Goal: Check status

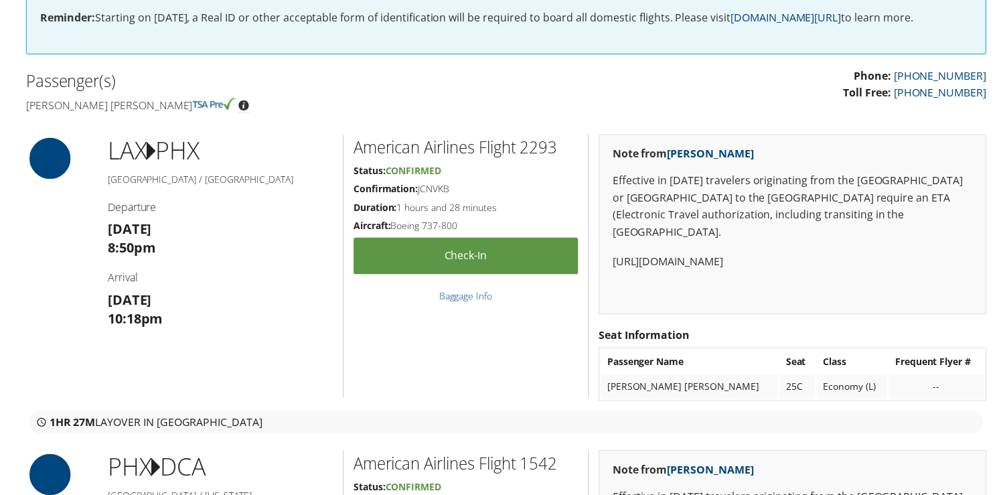
scroll to position [450, 0]
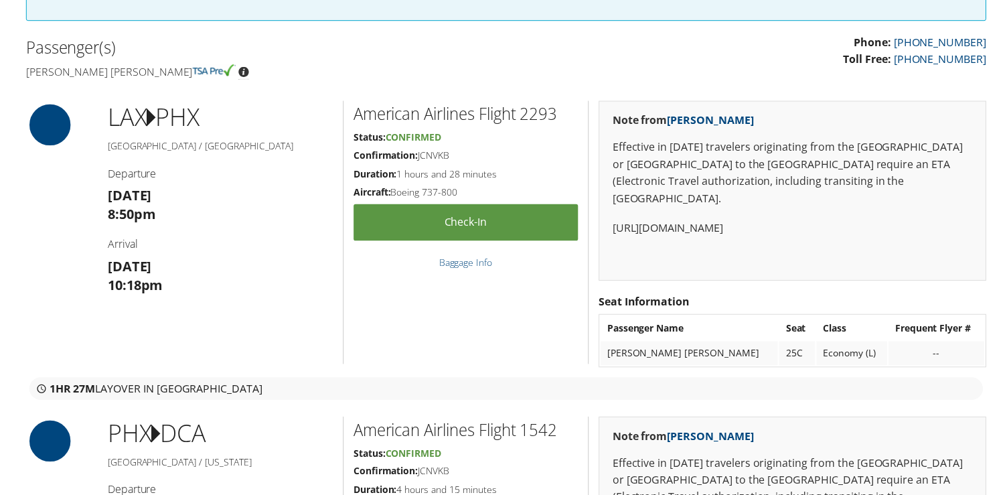
click at [787, 221] on p "[URL][DOMAIN_NAME]" at bounding box center [793, 229] width 361 height 17
click at [751, 221] on p "[URL][DOMAIN_NAME]" at bounding box center [793, 229] width 361 height 17
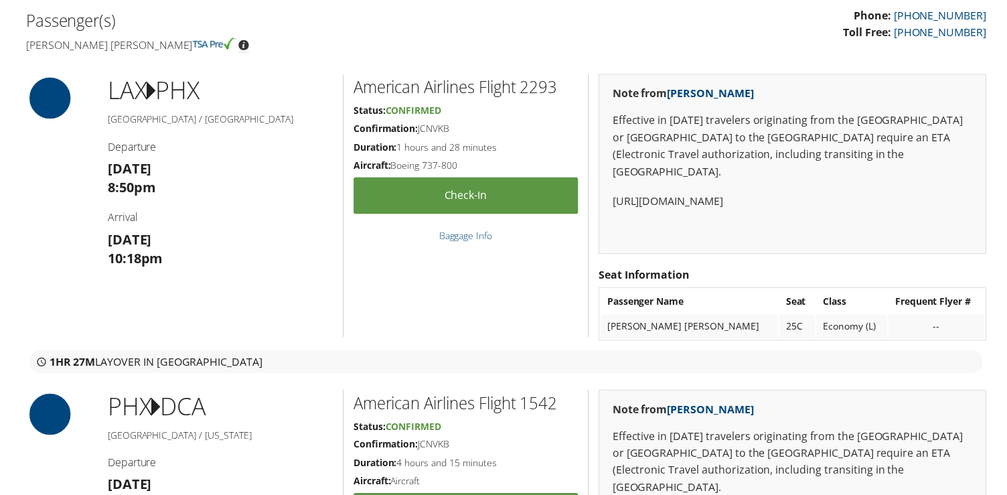
scroll to position [479, 0]
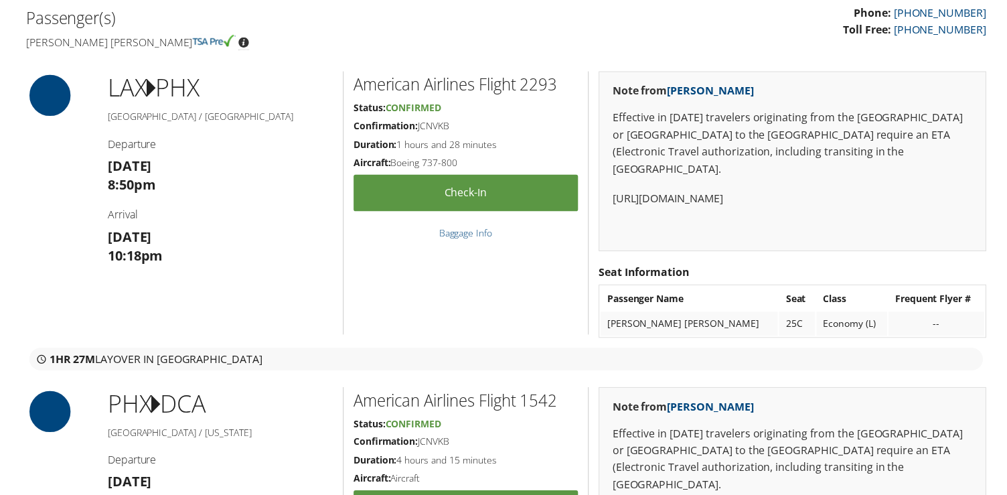
click at [493, 84] on h2 "American Airlines Flight 2293" at bounding box center [466, 85] width 226 height 23
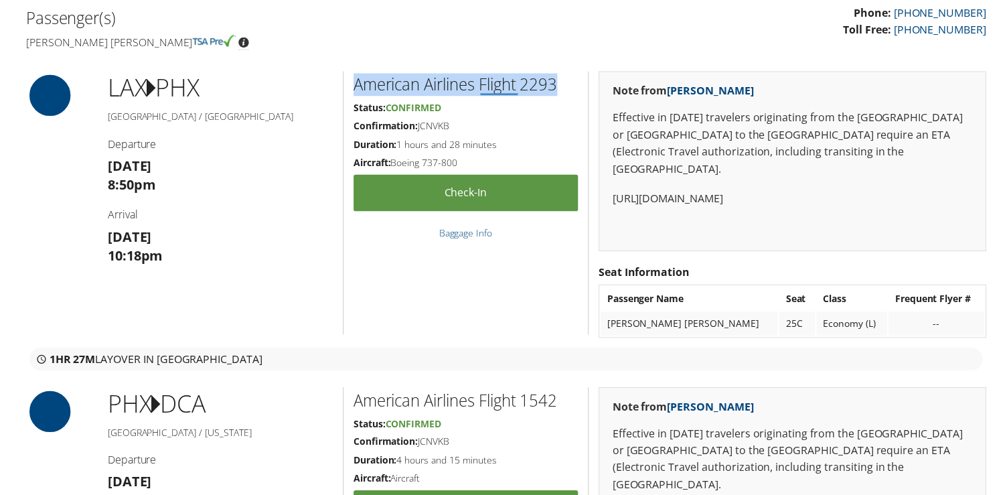
click at [493, 84] on h2 "American Airlines Flight 2293" at bounding box center [466, 85] width 226 height 23
copy div "American Airlines Flight 2293"
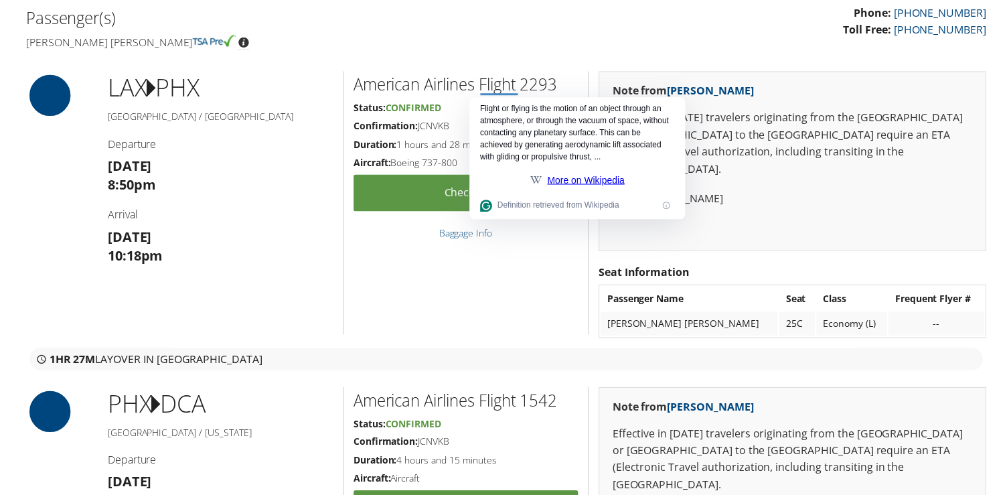
click at [459, 113] on h5 "Status: Confirmed" at bounding box center [466, 108] width 226 height 13
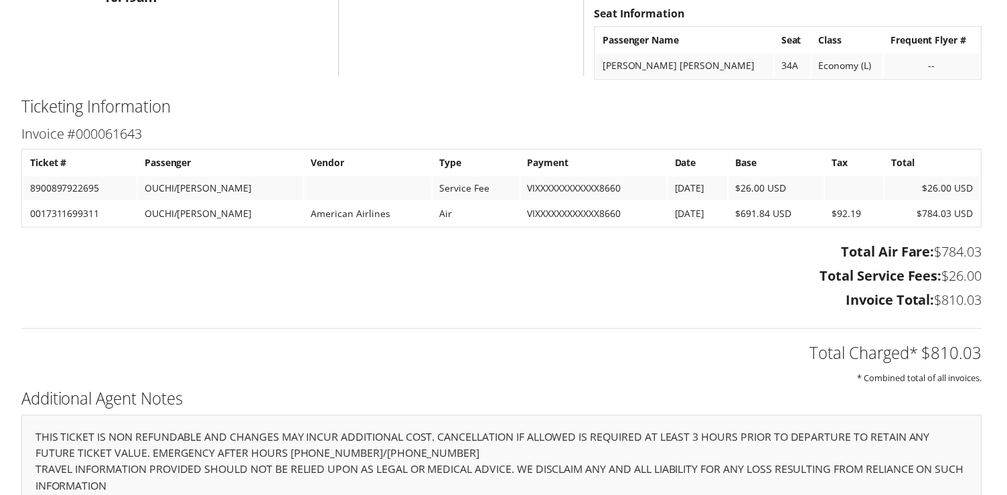
scroll to position [1538, 5]
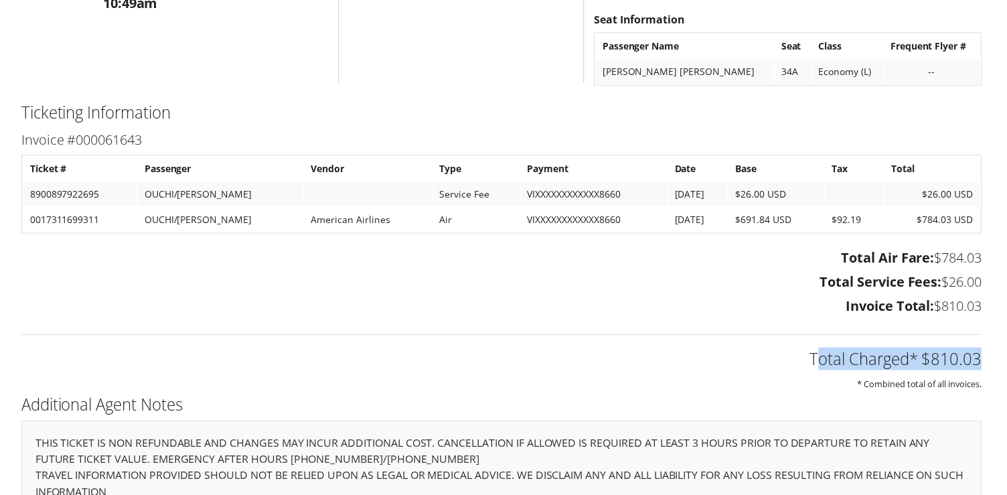
drag, startPoint x: 813, startPoint y: 356, endPoint x: 983, endPoint y: 355, distance: 170.0
click at [983, 356] on div "Total Charged* $810.03 * Combined total of all invoices." at bounding box center [501, 357] width 985 height 71
click at [967, 359] on h2 "Total Charged* $810.03" at bounding box center [501, 360] width 965 height 23
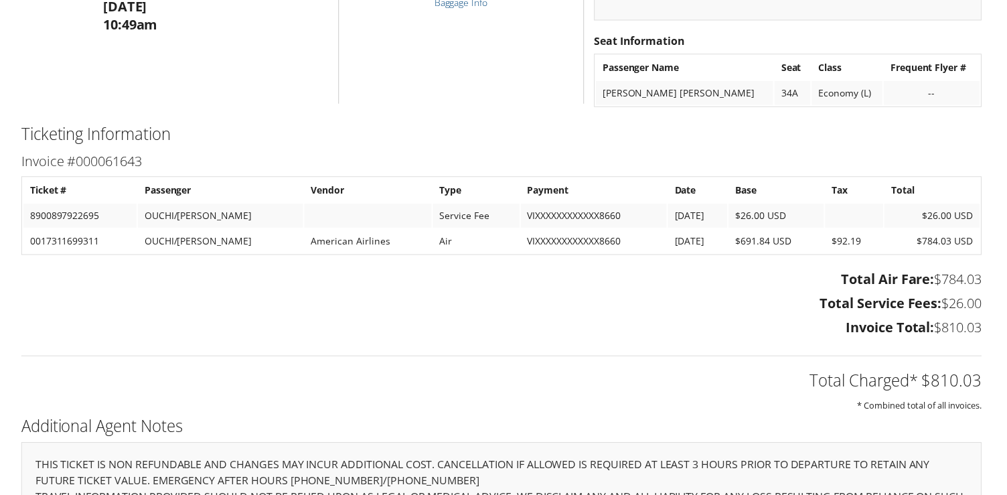
click at [635, 374] on h2 "Total Charged* $810.03" at bounding box center [501, 382] width 965 height 23
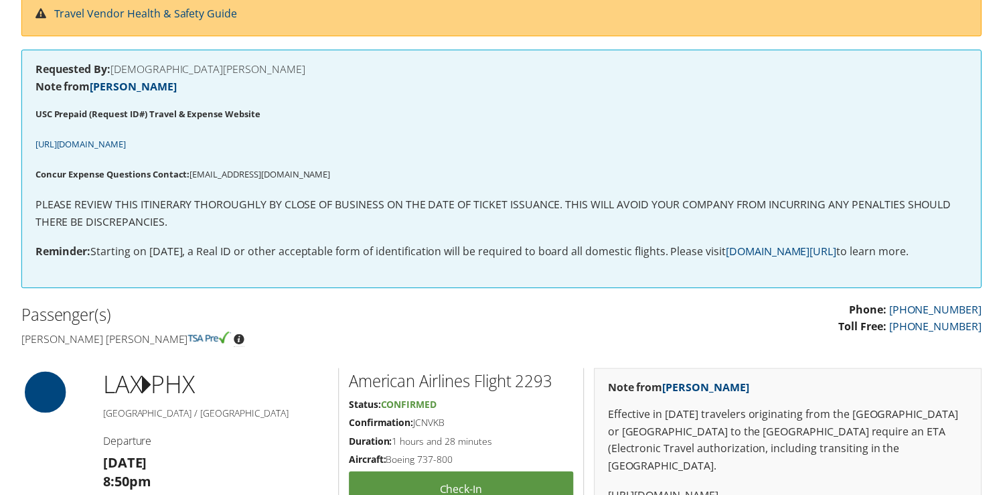
scroll to position [0, 5]
